Goal: Task Accomplishment & Management: Use online tool/utility

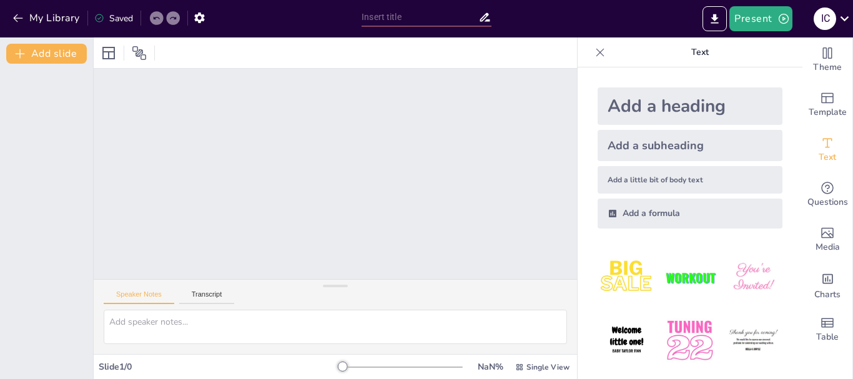
drag, startPoint x: 0, startPoint y: 0, endPoint x: 325, endPoint y: 229, distance: 397.2
click at [325, 229] on div at bounding box center [335, 174] width 483 height 211
click at [391, 14] on input "text" at bounding box center [420, 17] width 117 height 18
paste input "Розвиток української культури за часів Данила Галицького. Галицько-Волинський л…"
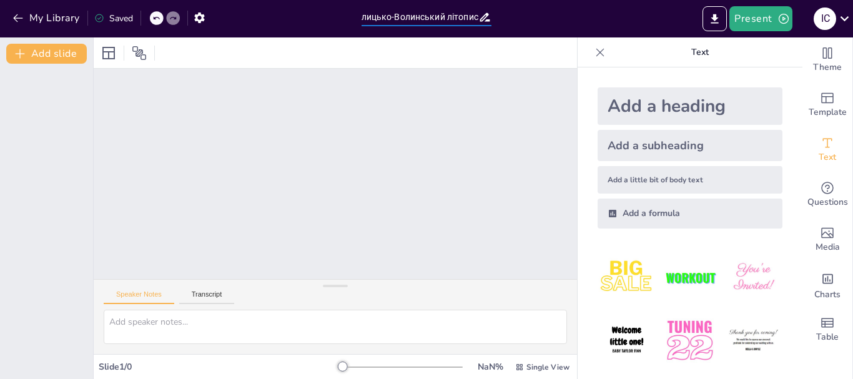
type input "Розвиток української культури за часів Данила Галицького. Галицько-Волинський л…"
click at [481, 96] on div at bounding box center [335, 174] width 483 height 211
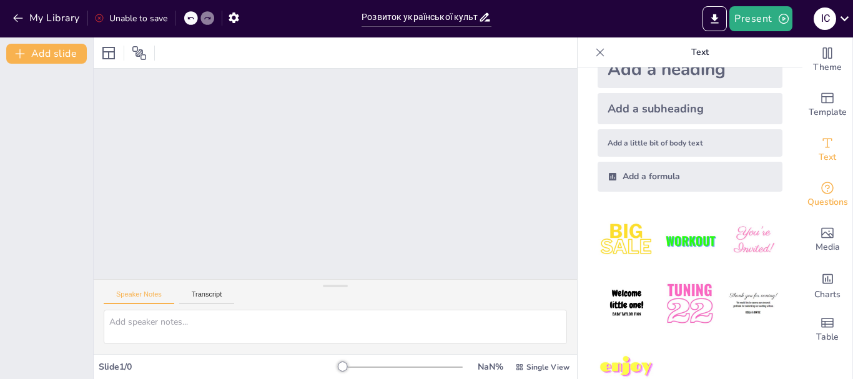
scroll to position [39, 0]
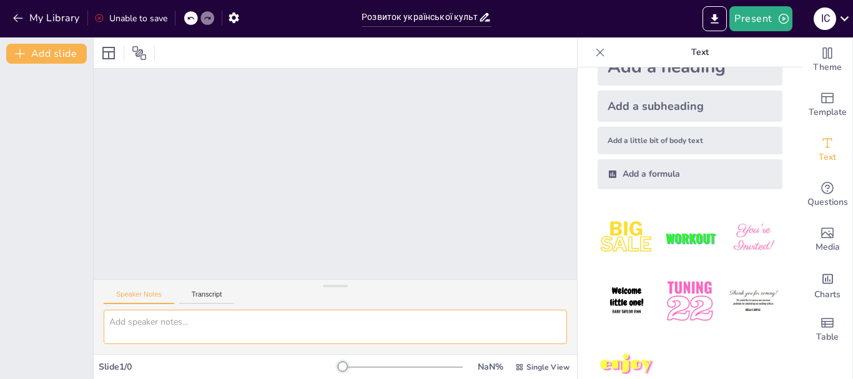
click at [162, 329] on textarea at bounding box center [335, 327] width 463 height 34
paste textarea
click at [693, 72] on div "Add a heading" at bounding box center [690, 66] width 185 height 37
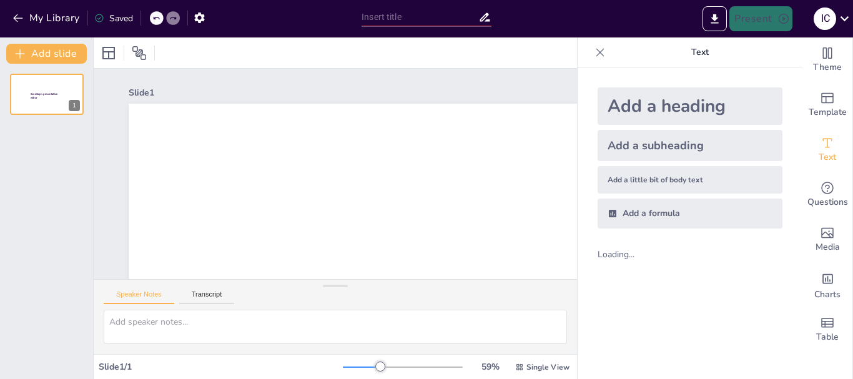
scroll to position [0, 0]
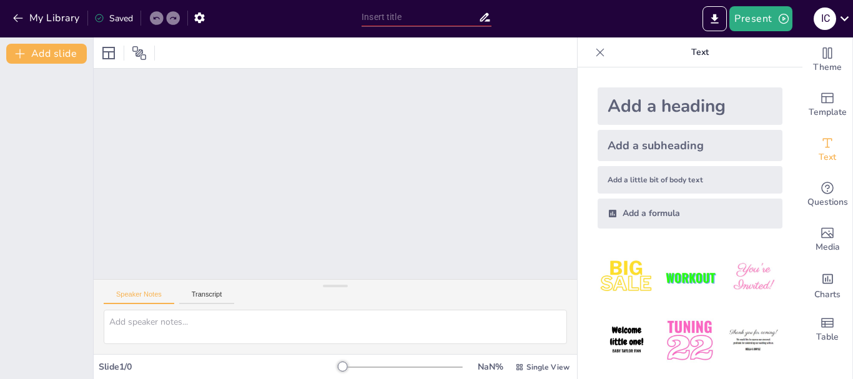
click at [412, 166] on div at bounding box center [335, 174] width 483 height 211
click at [713, 109] on div "Add a heading" at bounding box center [690, 105] width 185 height 37
click at [223, 127] on div at bounding box center [335, 174] width 483 height 211
drag, startPoint x: 853, startPoint y: 92, endPoint x: 853, endPoint y: 46, distance: 46.8
click at [853, 46] on div "Theme Template Text Questions Media Charts Table" at bounding box center [828, 208] width 51 height 342
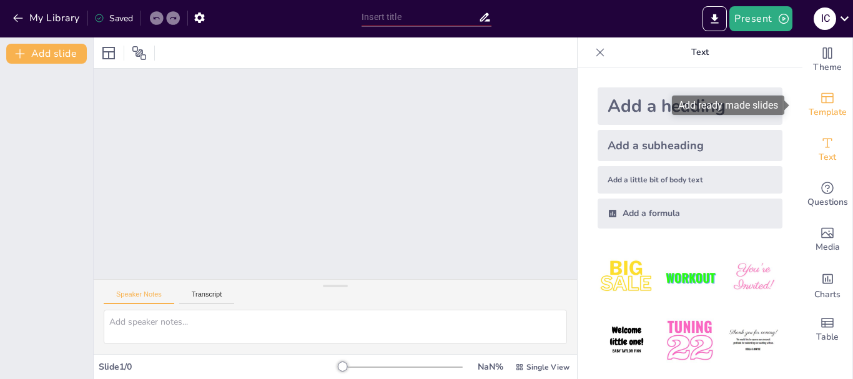
click at [810, 117] on span "Template" at bounding box center [828, 113] width 38 height 14
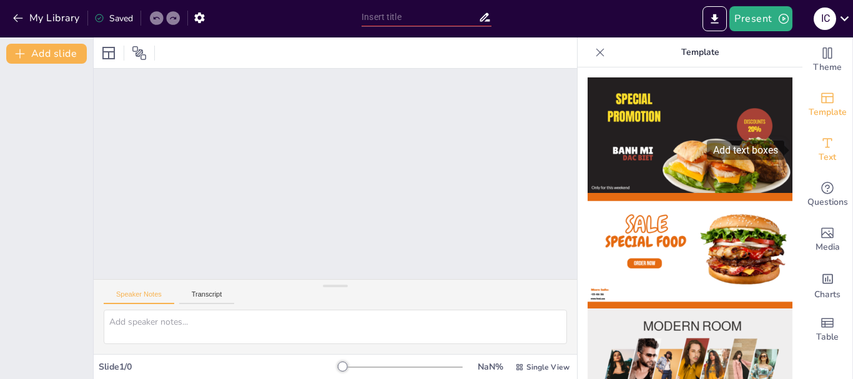
click at [819, 159] on span "Text" at bounding box center [827, 158] width 17 height 14
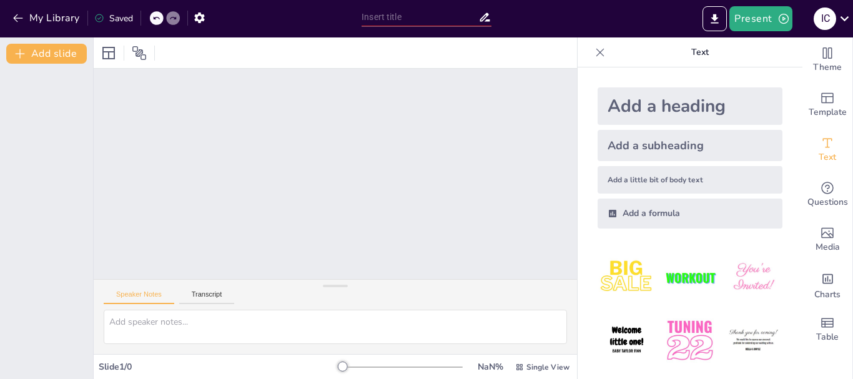
click at [127, 17] on div "Saved" at bounding box center [113, 18] width 39 height 12
click at [723, 18] on button "Export to PowerPoint" at bounding box center [715, 18] width 24 height 25
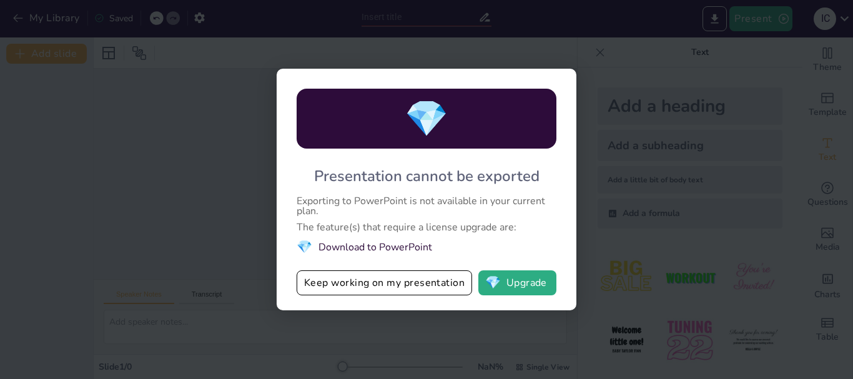
click at [752, 7] on div "💎 Presentation cannot be exported Exporting to PowerPoint is not available in y…" at bounding box center [426, 189] width 853 height 379
click at [379, 281] on button "Keep working on my presentation" at bounding box center [385, 282] width 176 height 25
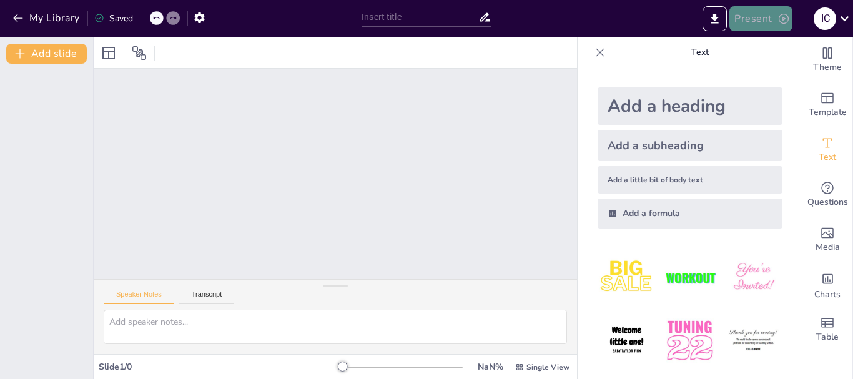
click at [761, 25] on button "Present" at bounding box center [761, 18] width 62 height 25
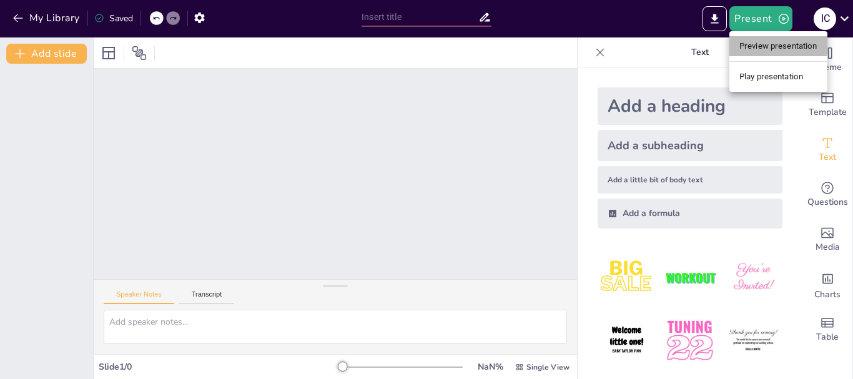
click at [763, 37] on li "Preview presentation" at bounding box center [779, 46] width 98 height 20
